Goal: Find specific page/section: Find specific page/section

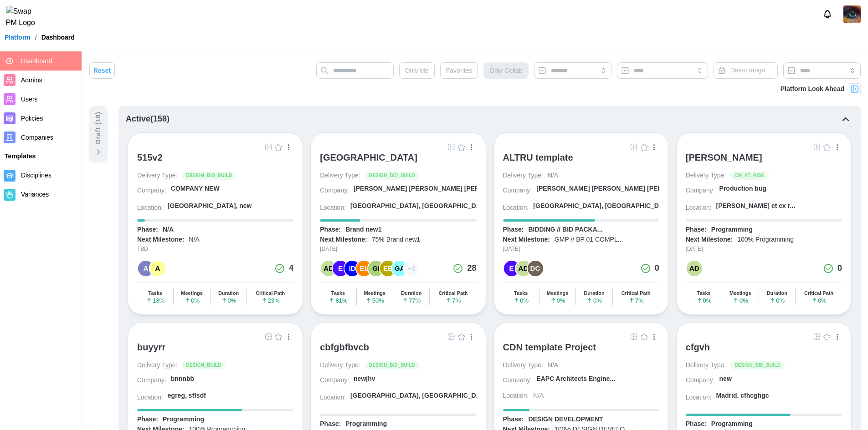
click at [847, 8] on img at bounding box center [851, 13] width 17 height 17
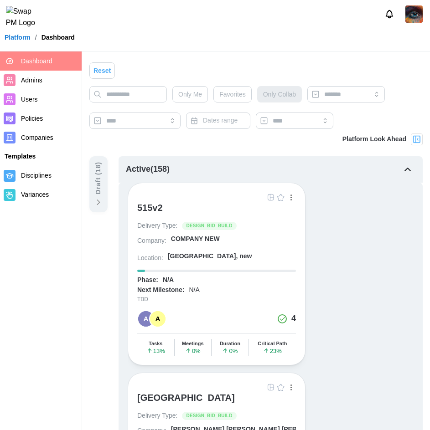
drag, startPoint x: 399, startPoint y: 255, endPoint x: 430, endPoint y: 228, distance: 41.1
click at [399, 255] on div "515v2 Delivery Type: DESIGN_BID_BUILD Company: COMPANY NEW Location: [GEOGRAPHI…" at bounding box center [271, 274] width 286 height 183
